Goal: Task Accomplishment & Management: Manage account settings

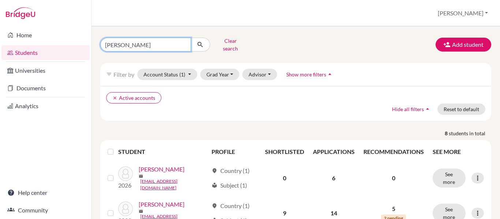
click at [125, 42] on input "[PERSON_NAME]" at bounding box center [145, 45] width 91 height 14
type input "f"
type input "[PERSON_NAME]"
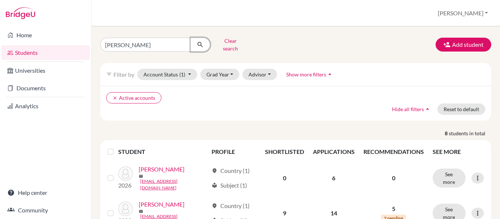
click at [203, 41] on icon "submit" at bounding box center [199, 44] width 7 height 7
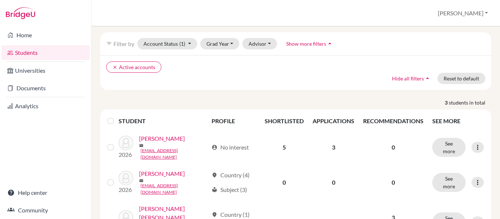
scroll to position [42, 0]
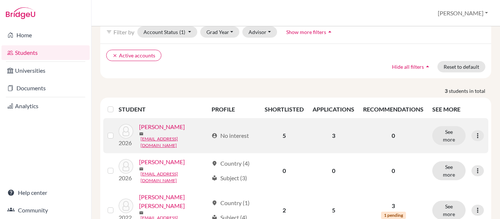
click at [167, 127] on link "[PERSON_NAME]" at bounding box center [162, 127] width 46 height 9
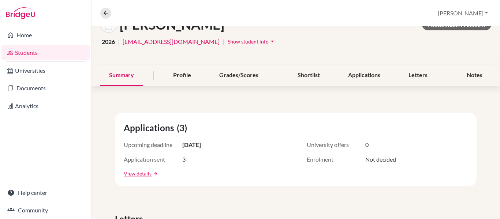
scroll to position [51, 0]
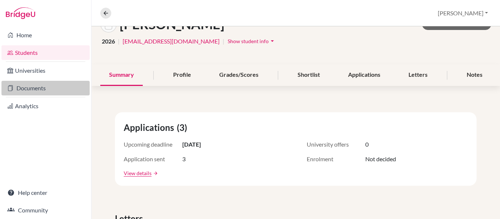
click at [32, 89] on link "Documents" at bounding box center [45, 88] width 88 height 15
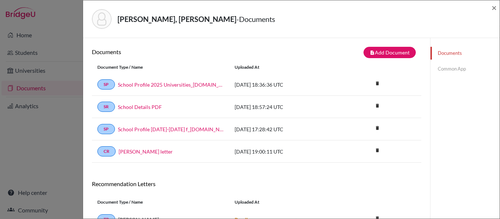
click at [25, 91] on div "Faraj Bueso, Valeria - Documents × Documents note_add Add Document Document typ…" at bounding box center [250, 109] width 500 height 219
click at [26, 54] on div "Faraj Bueso, Valeria - Documents × Documents note_add Add Document Document typ…" at bounding box center [250, 109] width 500 height 219
click at [493, 7] on span "×" at bounding box center [493, 7] width 5 height 11
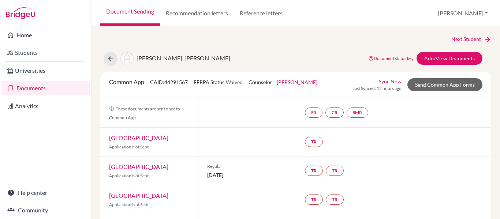
click at [35, 88] on link "Documents" at bounding box center [45, 88] width 88 height 15
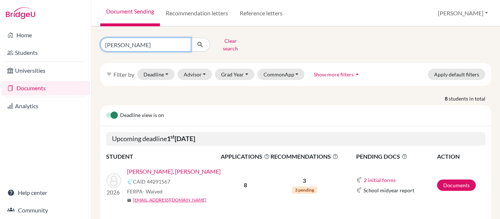
click at [128, 45] on input "faraj" at bounding box center [145, 45] width 91 height 14
type input "f"
type input "[PERSON_NAME]"
click button "submit" at bounding box center [200, 45] width 19 height 14
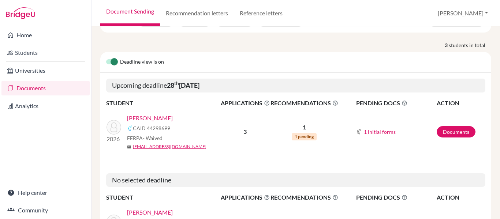
scroll to position [54, 0]
click at [456, 128] on link "Documents" at bounding box center [455, 131] width 39 height 11
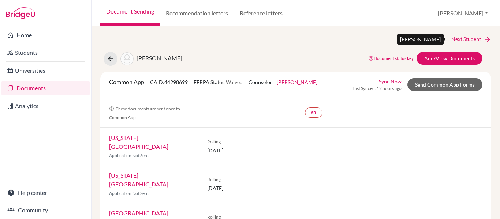
scroll to position [4, 0]
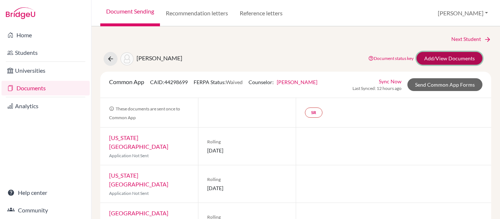
click at [435, 60] on link "Add/View Documents" at bounding box center [449, 58] width 66 height 13
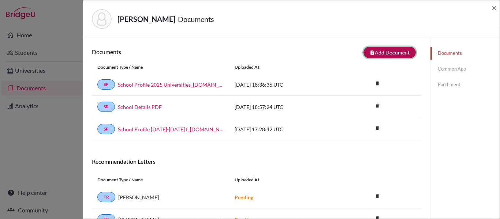
click at [386, 51] on button "note_add Add Document" at bounding box center [389, 52] width 52 height 11
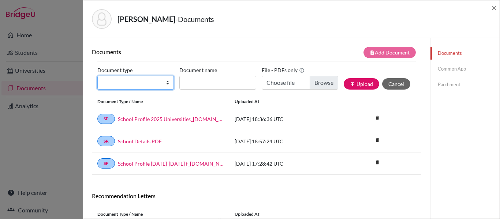
click at [167, 84] on select "Change explanation for Common App reports Counselor recommendation Internationa…" at bounding box center [135, 83] width 76 height 14
select select "2"
click at [97, 76] on select "Change explanation for Common App reports Counselor recommendation Internationa…" at bounding box center [135, 83] width 76 height 14
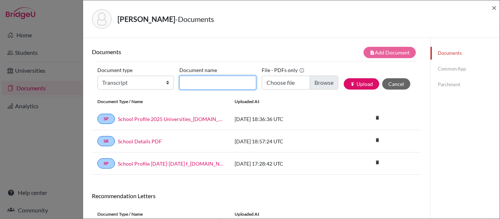
click at [214, 79] on input "Document name" at bounding box center [217, 83] width 76 height 14
type input "Transcript"
type input "Transcripts 9-11"
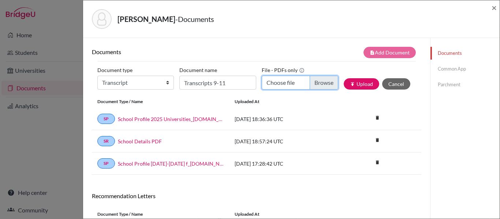
click at [330, 82] on input "Choose file" at bounding box center [300, 83] width 76 height 14
type input "C:\fakepath\Transcripts Humberto Obando.pdf"
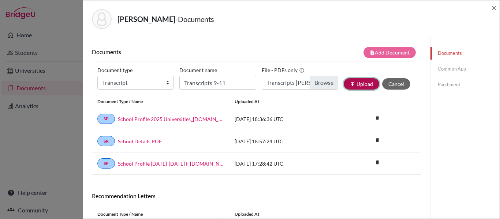
click at [364, 87] on button "publish Upload" at bounding box center [361, 83] width 35 height 11
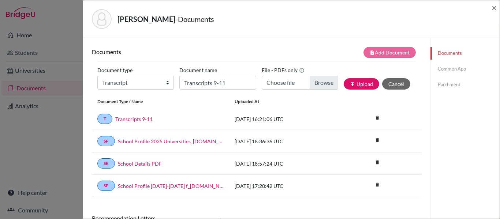
scroll to position [1, 0]
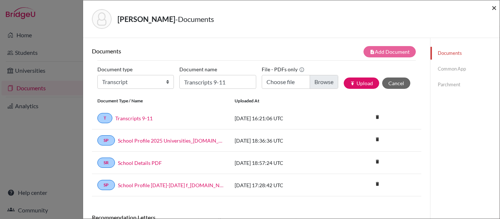
click at [494, 8] on span "×" at bounding box center [493, 7] width 5 height 11
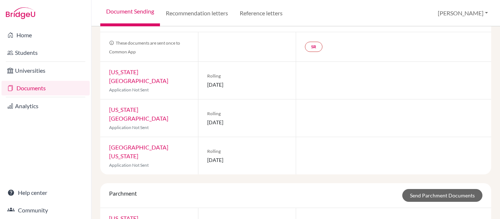
scroll to position [65, 0]
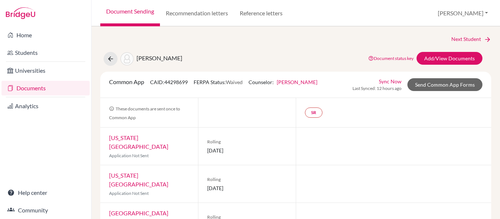
click at [315, 143] on div at bounding box center [393, 146] width 195 height 37
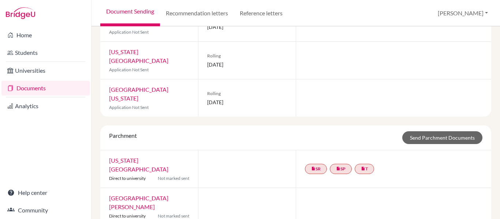
scroll to position [119, 0]
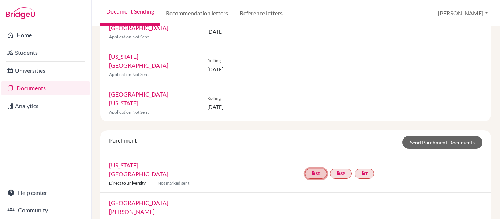
click at [318, 169] on link "insert_drive_file SR" at bounding box center [316, 174] width 22 height 10
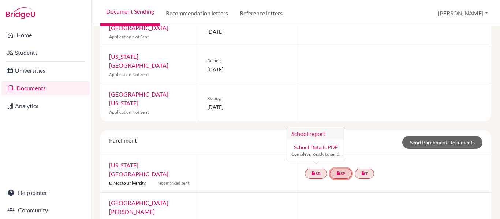
click at [344, 169] on link "insert_drive_file SP" at bounding box center [341, 174] width 22 height 10
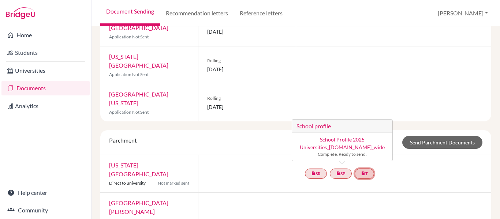
click at [369, 169] on link "insert_drive_file T" at bounding box center [363, 174] width 19 height 10
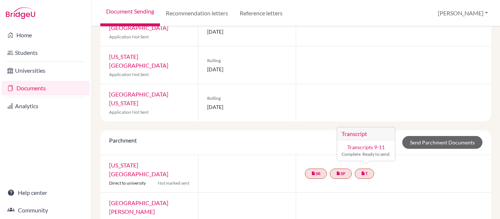
click at [427, 193] on div at bounding box center [393, 211] width 195 height 37
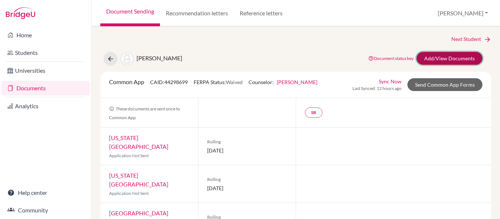
click at [448, 58] on link "Add/View Documents" at bounding box center [449, 58] width 66 height 13
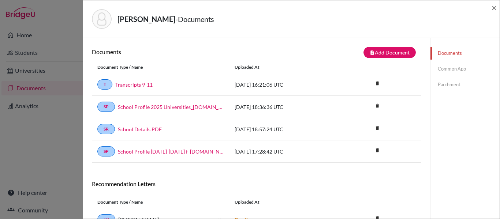
click at [458, 84] on link "Parchment" at bounding box center [464, 84] width 69 height 13
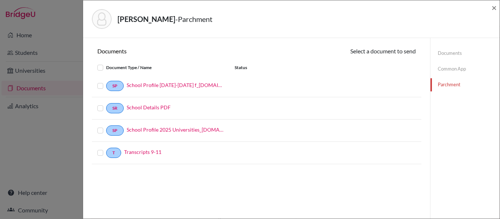
click at [106, 126] on label at bounding box center [106, 126] width 0 height 0
click at [0, 0] on input "checkbox" at bounding box center [0, 0] width 0 height 0
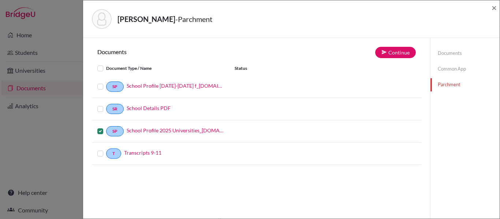
click at [106, 149] on label at bounding box center [106, 149] width 0 height 0
click at [0, 0] on input "checkbox" at bounding box center [0, 0] width 0 height 0
click at [391, 53] on button "Continue" at bounding box center [395, 52] width 41 height 11
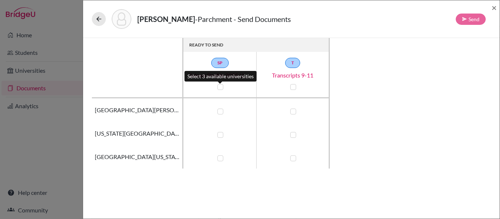
click at [218, 87] on label at bounding box center [220, 87] width 6 height 6
click at [218, 87] on input "checkbox" at bounding box center [218, 86] width 6 height 7
checkbox input "true"
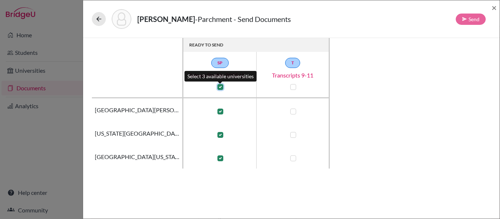
checkbox input "true"
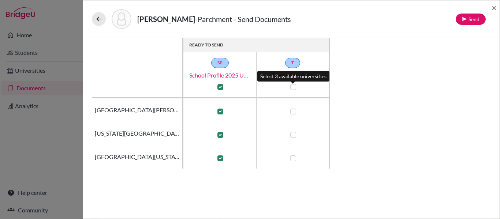
click at [292, 86] on label at bounding box center [293, 87] width 6 height 6
click at [292, 86] on input "checkbox" at bounding box center [291, 86] width 6 height 7
checkbox input "true"
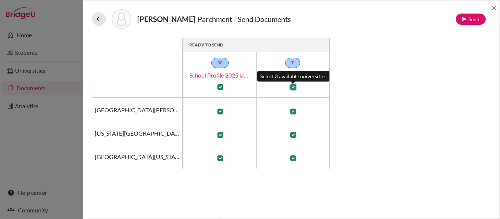
checkbox input "true"
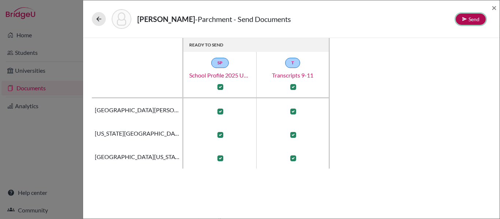
click at [476, 18] on button "Send" at bounding box center [470, 19] width 30 height 11
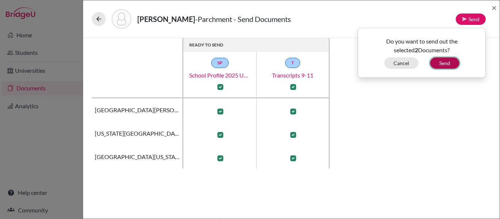
click at [443, 63] on button "Send" at bounding box center [444, 62] width 29 height 11
checkbox input "false"
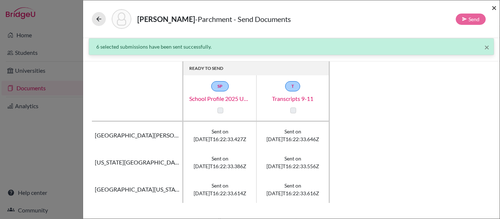
click at [495, 10] on span "×" at bounding box center [493, 7] width 5 height 11
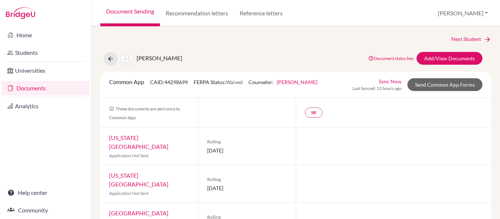
click at [27, 89] on link "Documents" at bounding box center [45, 88] width 88 height 15
